Goal: Task Accomplishment & Management: Manage account settings

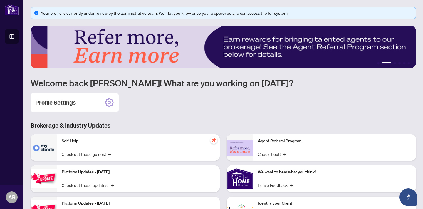
click at [300, 90] on div "Your profile is currently under review by the administrative team. We’ll let yo…" at bounding box center [224, 135] width 386 height 256
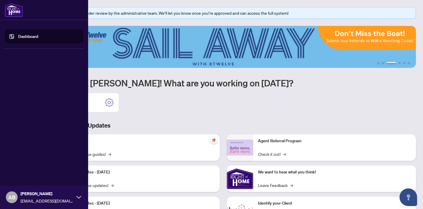
click at [29, 38] on link "Dashboard" at bounding box center [28, 36] width 20 height 5
click at [13, 10] on img at bounding box center [14, 10] width 18 height 14
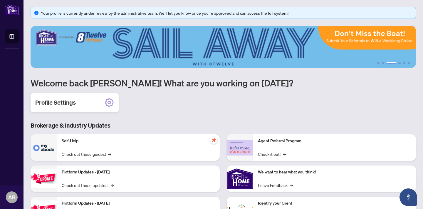
click at [66, 104] on h2 "Profile Settings" at bounding box center [55, 102] width 41 height 8
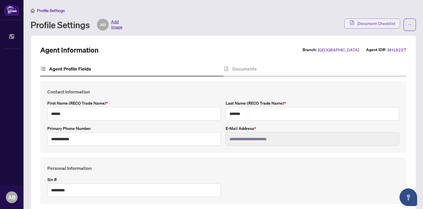
click at [376, 23] on span "Document Checklist" at bounding box center [377, 23] width 38 height 9
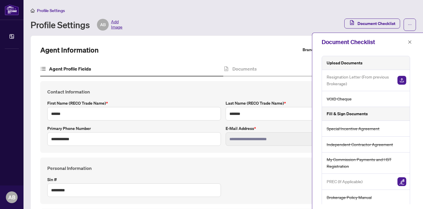
click at [211, 51] on div "Agent Information Branch: [GEOGRAPHIC_DATA] Agent ID#: RH18227" at bounding box center [223, 49] width 366 height 9
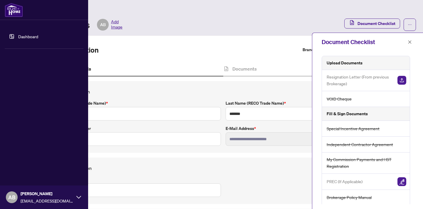
click at [12, 8] on img at bounding box center [14, 10] width 18 height 14
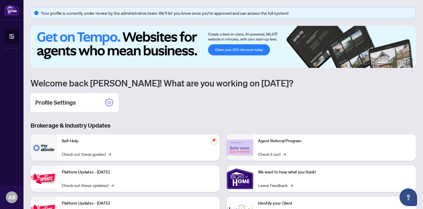
click at [186, 116] on div "Your profile is currently under review by the administrative team. We’ll let yo…" at bounding box center [224, 135] width 386 height 256
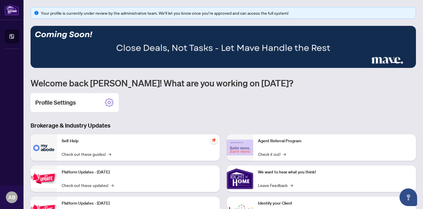
click at [98, 149] on div "Self-Help Check out these guides! →" at bounding box center [138, 147] width 163 height 26
click at [110, 153] on span "→" at bounding box center [110, 154] width 3 height 6
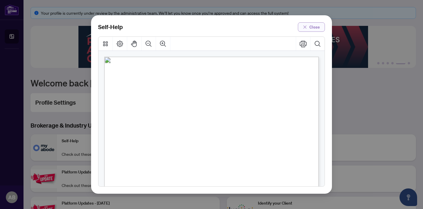
click at [303, 27] on icon "close" at bounding box center [305, 27] width 4 height 4
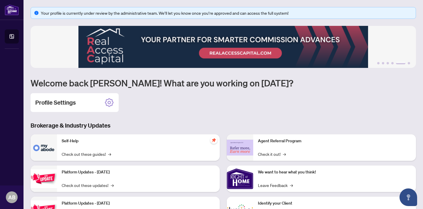
click at [280, 106] on div "Profile Settings" at bounding box center [224, 102] width 386 height 19
